Goal: Task Accomplishment & Management: Manage account settings

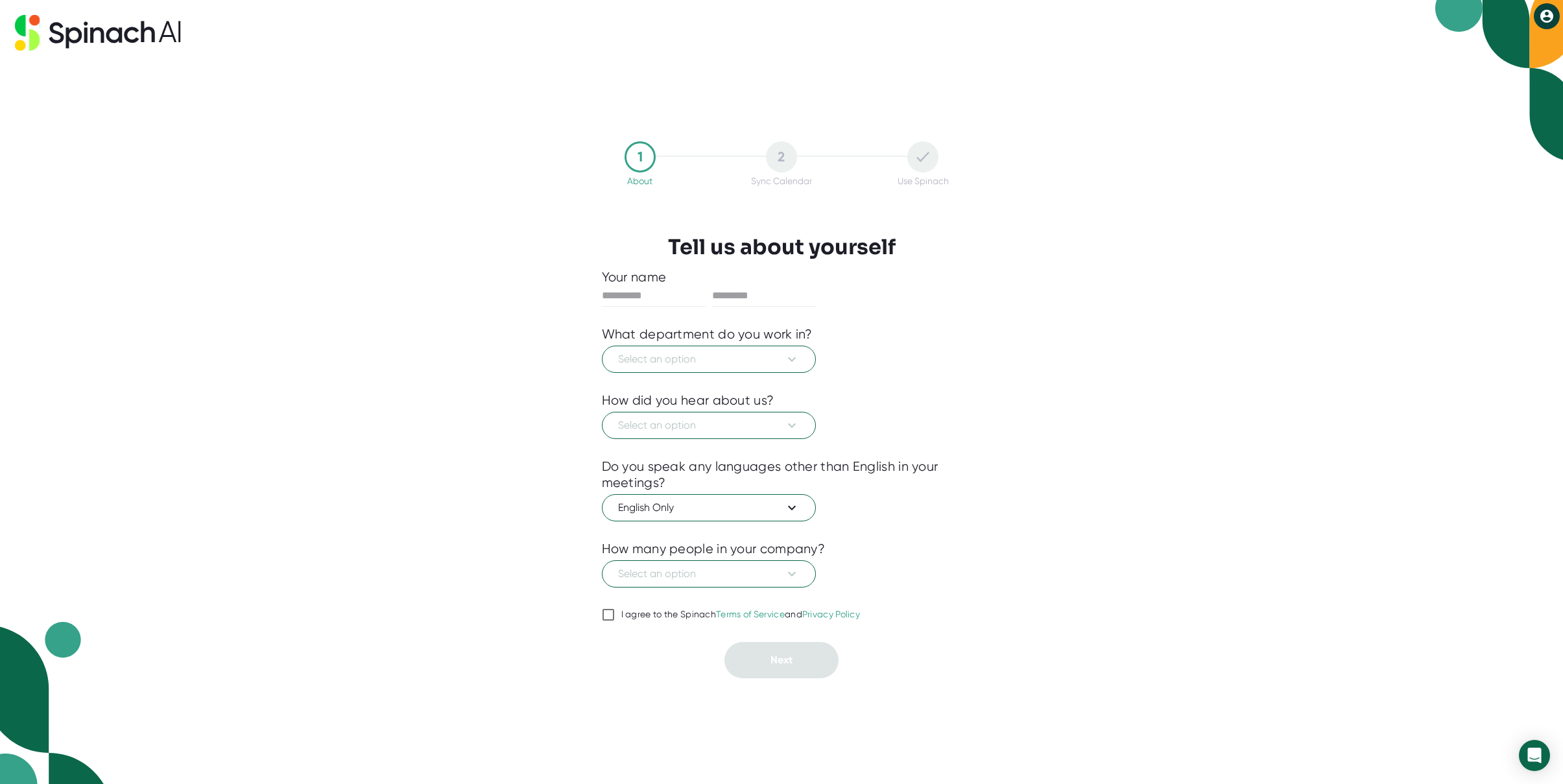
click at [1546, 18] on icon at bounding box center [1546, 15] width 15 height 15
click at [407, 290] on div at bounding box center [781, 392] width 1563 height 784
drag, startPoint x: 1044, startPoint y: 320, endPoint x: 945, endPoint y: 330, distance: 99.5
click at [1044, 320] on div "1 About 2 Sync Calendar Use Spinach Tell us about yourself Your name What depar…" at bounding box center [781, 392] width 1563 height 784
drag, startPoint x: 1134, startPoint y: 78, endPoint x: 1096, endPoint y: 78, distance: 38.0
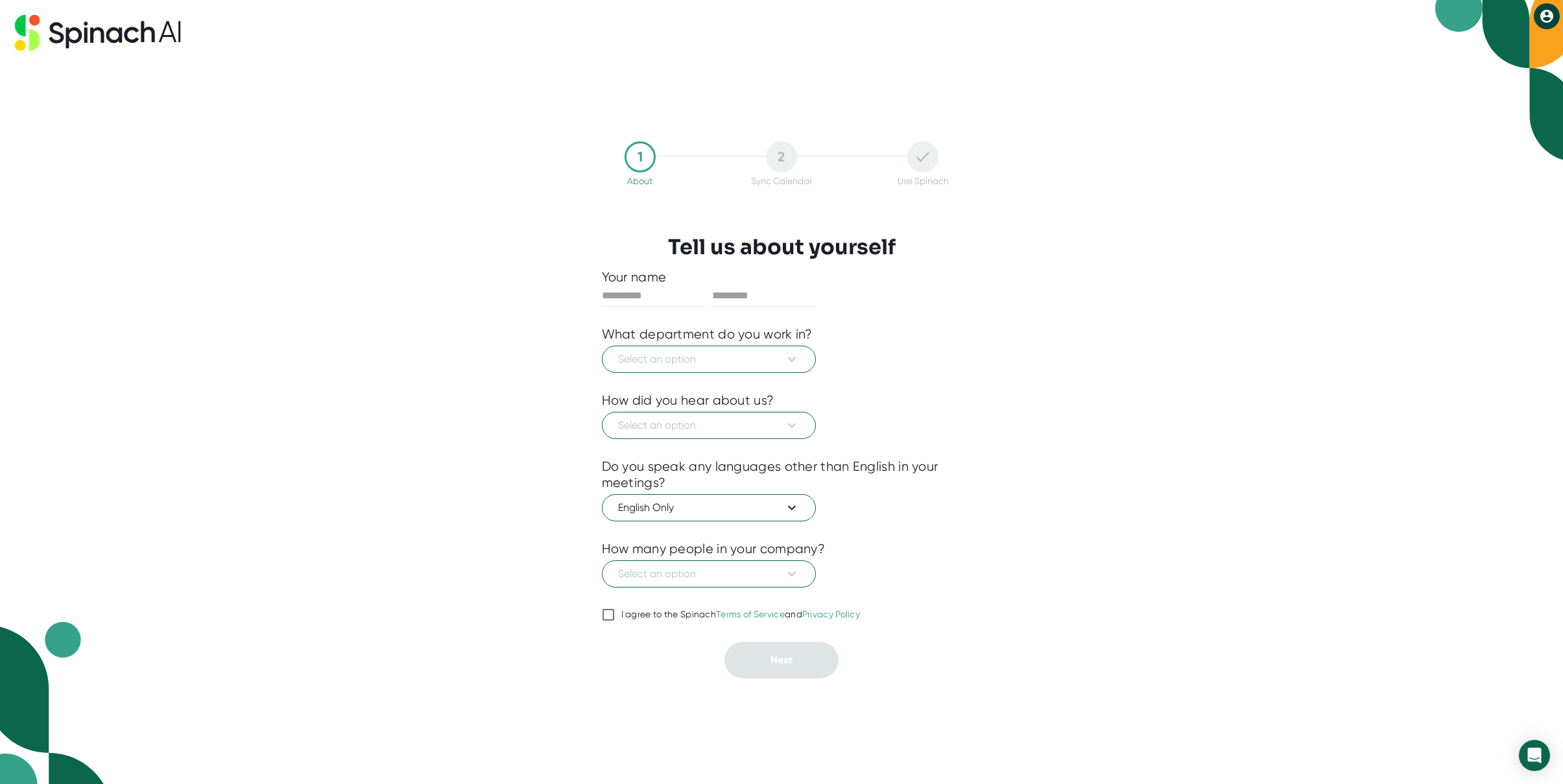
click at [1134, 78] on div "1 About 2 Sync Calendar Use Spinach Tell us about yourself Your name What depar…" at bounding box center [781, 392] width 1563 height 784
